Goal: Transaction & Acquisition: Purchase product/service

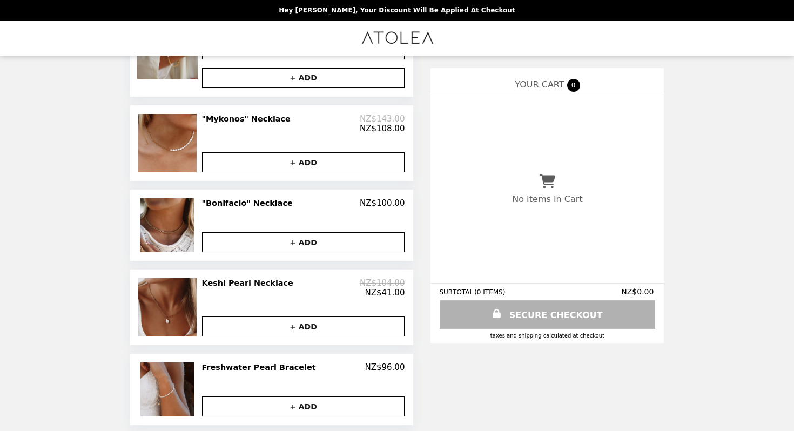
scroll to position [531, 0]
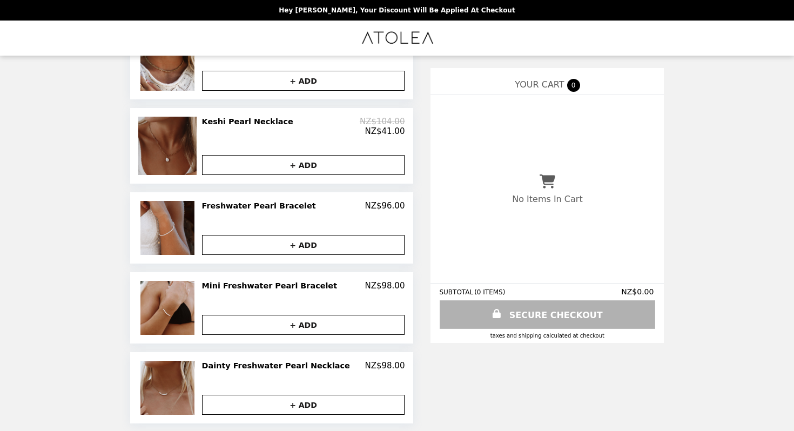
click at [191, 136] on img at bounding box center [168, 146] width 61 height 58
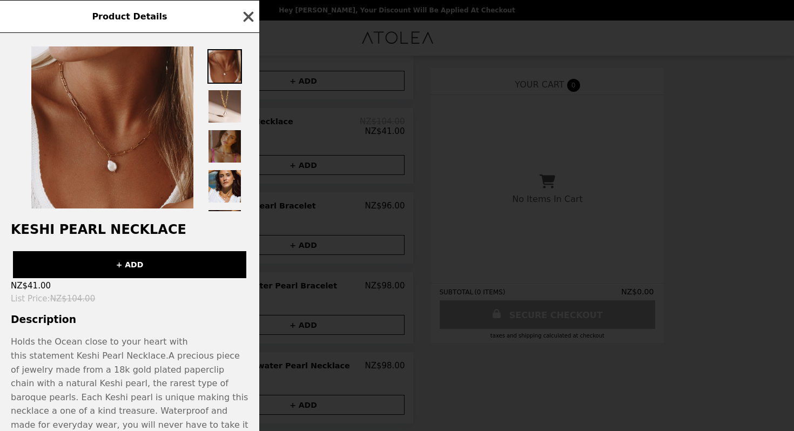
click at [248, 14] on icon "button" at bounding box center [248, 17] width 16 height 16
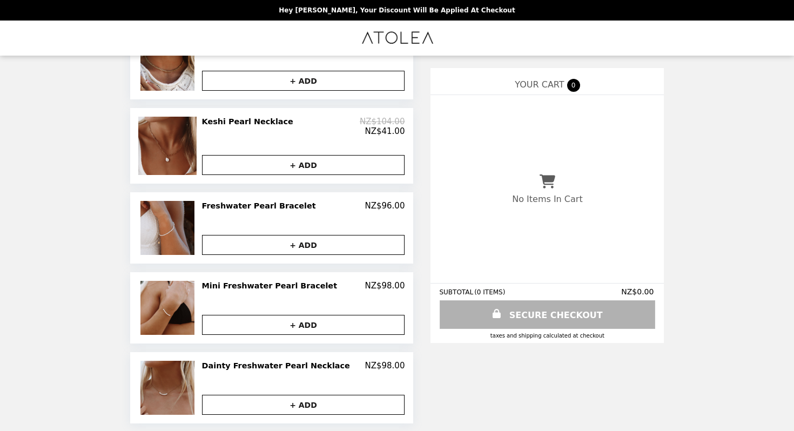
scroll to position [0, 0]
